Goal: Task Accomplishment & Management: Complete application form

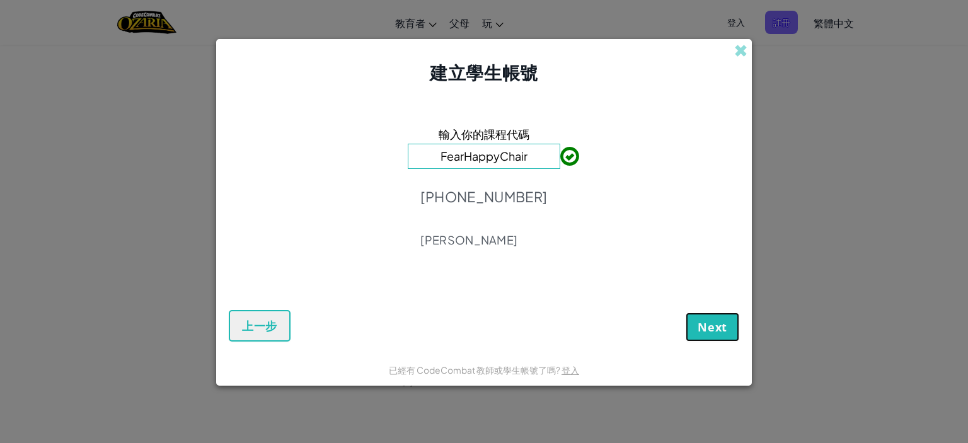
click at [702, 328] on span "Next" at bounding box center [713, 327] width 30 height 15
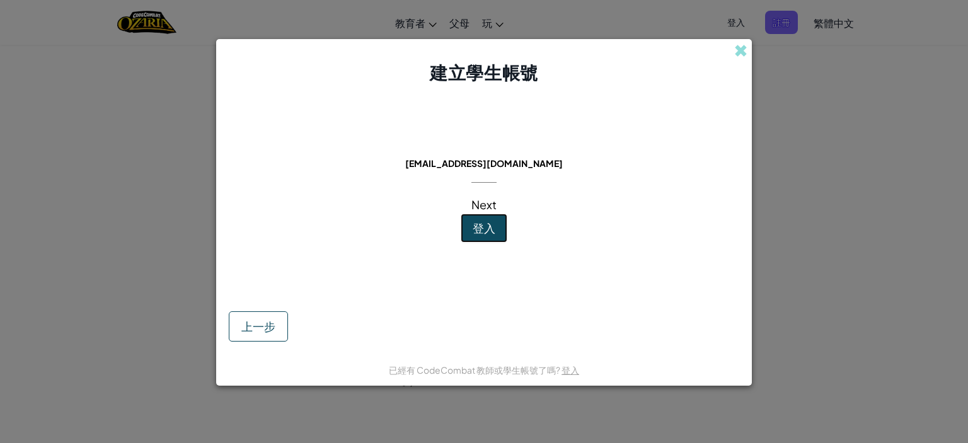
click at [482, 234] on span "登入" at bounding box center [484, 228] width 23 height 15
